Goal: Task Accomplishment & Management: Use online tool/utility

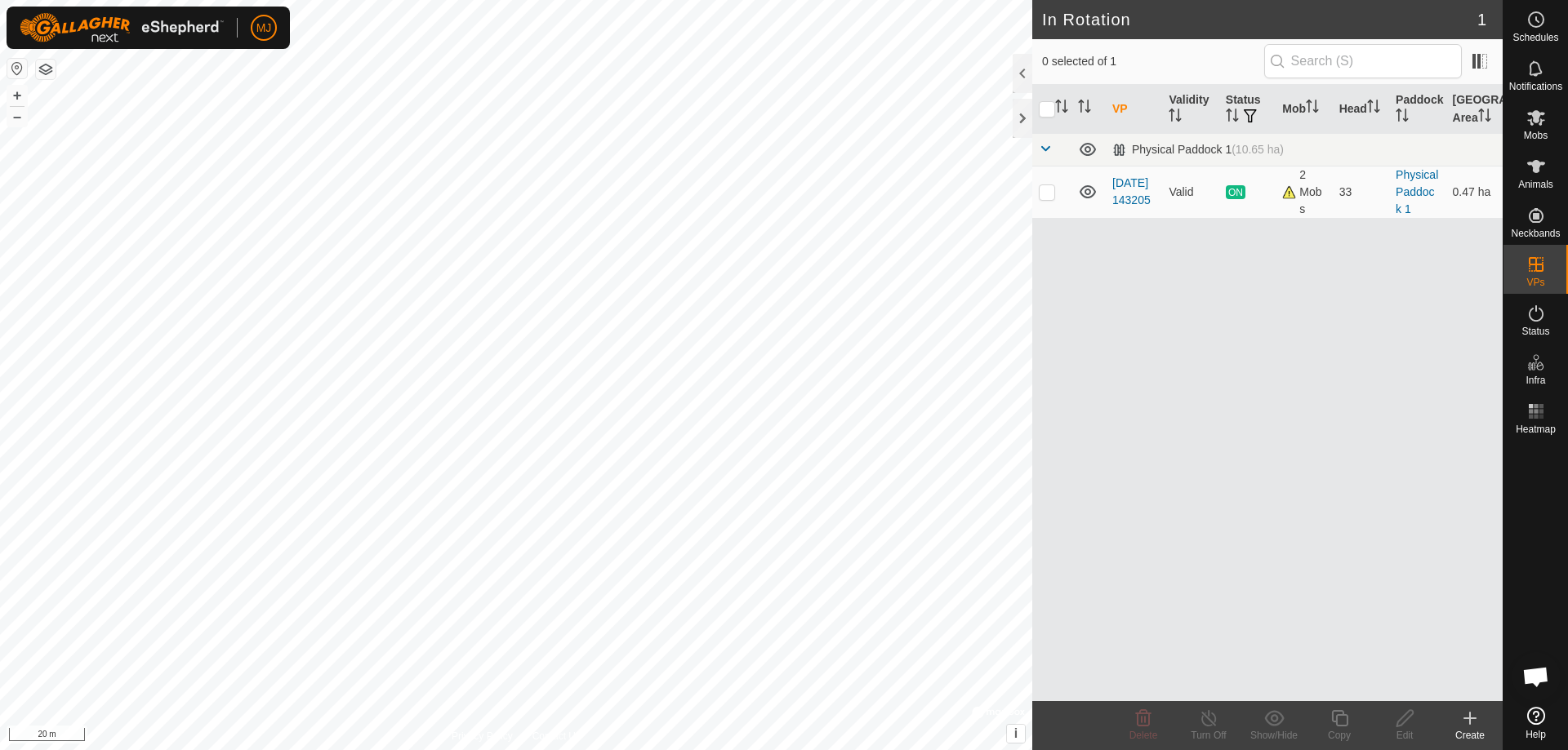
click at [716, 749] on html "MJ Schedules Notifications Mobs Animals Neckbands VPs Status Infra Heatmap Help…" at bounding box center [784, 375] width 1568 height 750
click at [483, 749] on html "MJ Schedules Notifications Mobs Animals Neckbands VPs Status Infra Heatmap Help…" at bounding box center [784, 375] width 1568 height 750
